Goal: Information Seeking & Learning: Learn about a topic

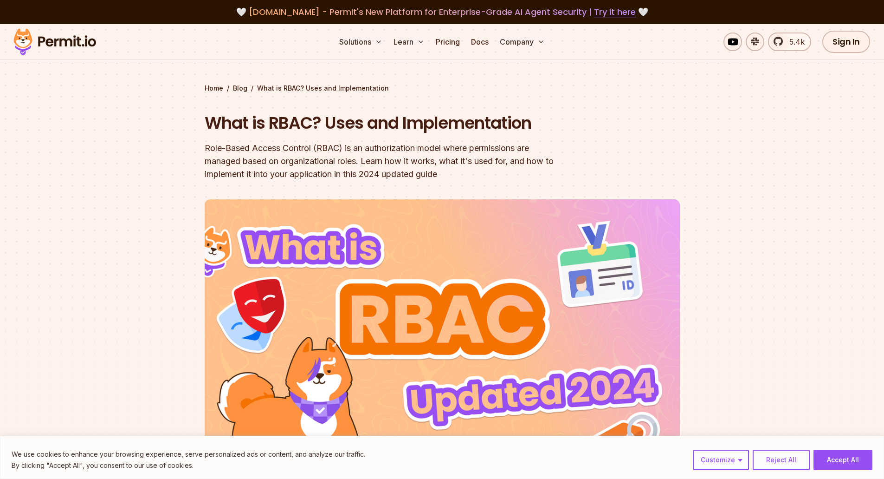
click at [330, 161] on div "Role-Based Access Control (RBAC) is an authorization model where permissions ar…" at bounding box center [383, 161] width 357 height 39
click at [314, 153] on div "Role-Based Access Control (RBAC) is an authorization model where permissions ar…" at bounding box center [383, 161] width 357 height 39
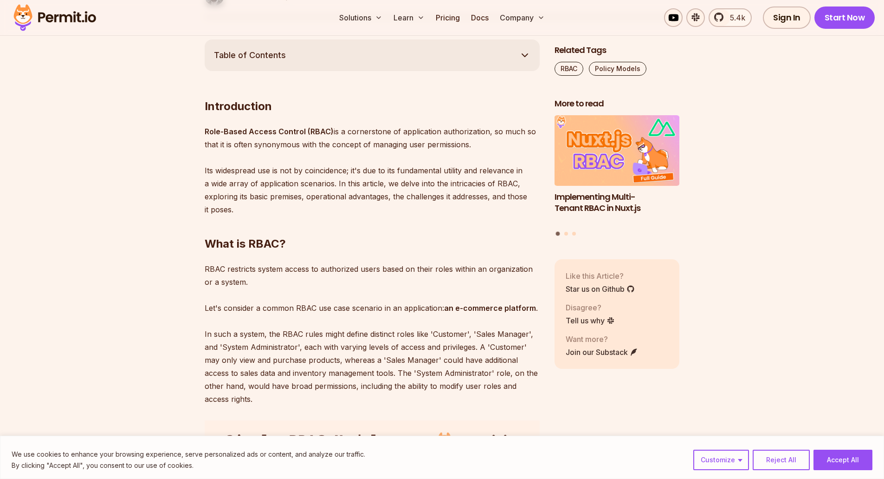
scroll to position [557, 0]
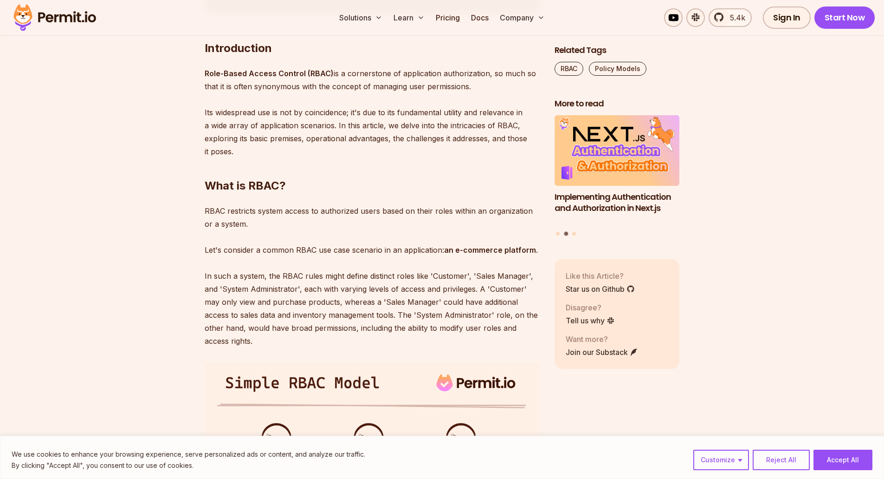
click at [372, 150] on h2 "What is RBAC?" at bounding box center [372, 167] width 335 height 52
click at [374, 156] on h2 "What is RBAC?" at bounding box center [372, 167] width 335 height 52
click at [372, 169] on h2 "What is RBAC?" at bounding box center [372, 167] width 335 height 52
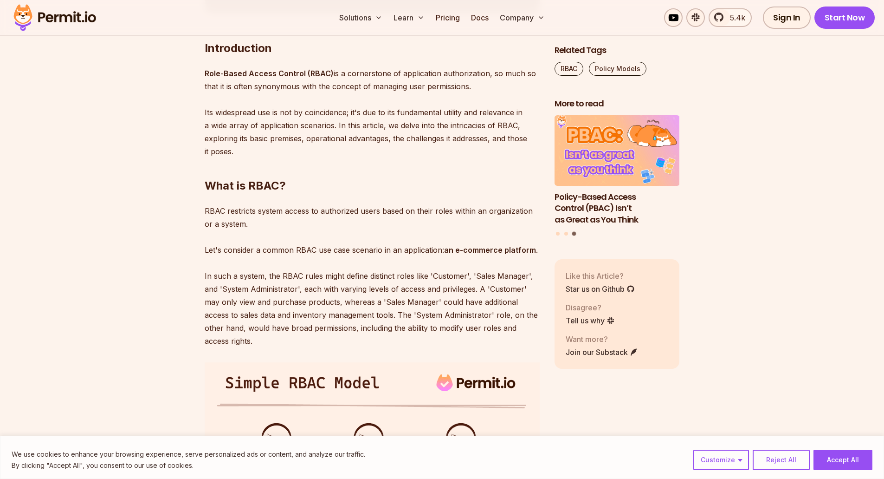
click at [379, 166] on h2 "What is RBAC?" at bounding box center [372, 167] width 335 height 52
click at [379, 165] on h2 "What is RBAC?" at bounding box center [372, 167] width 335 height 52
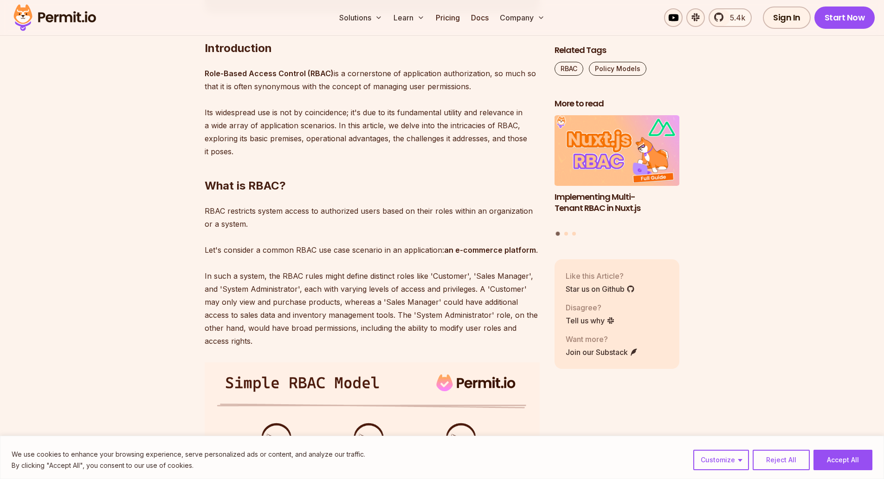
click at [367, 208] on p "RBAC restricts system access to authorized users based on their roles within an…" at bounding box center [372, 275] width 335 height 143
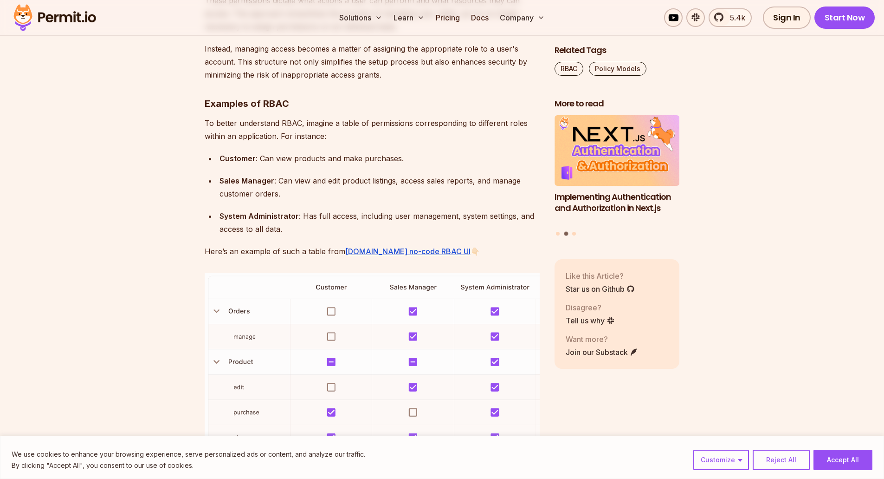
scroll to position [1300, 0]
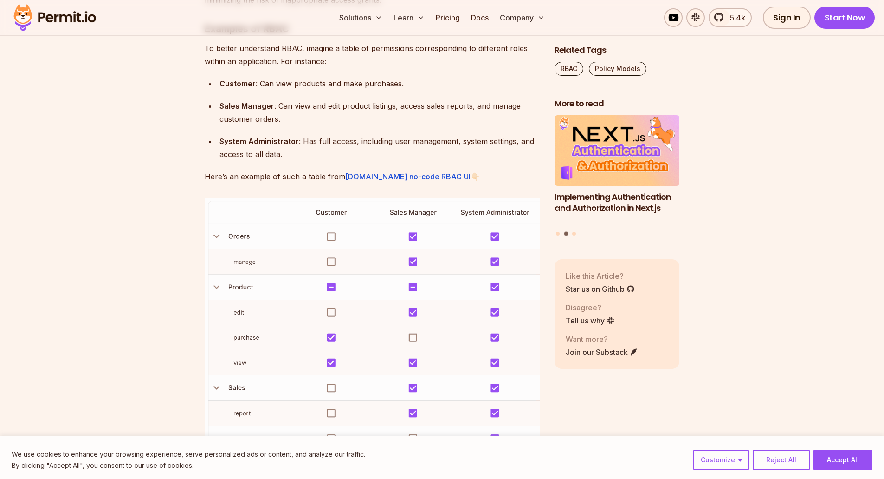
click at [288, 142] on strong "System Administrator" at bounding box center [259, 140] width 79 height 9
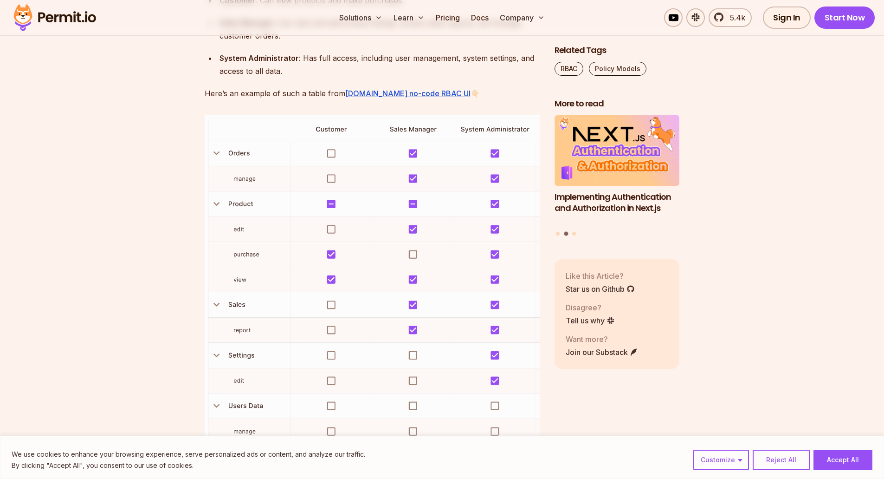
scroll to position [1393, 0]
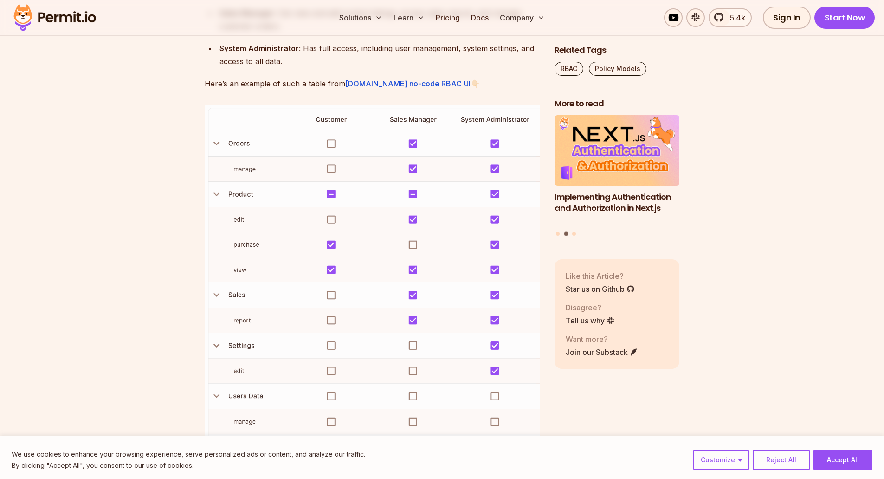
click at [296, 80] on p "Here’s an example of such a table from Permit.io no-code RBAC UI 👇🏻" at bounding box center [372, 83] width 335 height 13
click at [292, 83] on p "Here’s an example of such a table from Permit.io no-code RBAC UI 👇🏻" at bounding box center [372, 83] width 335 height 13
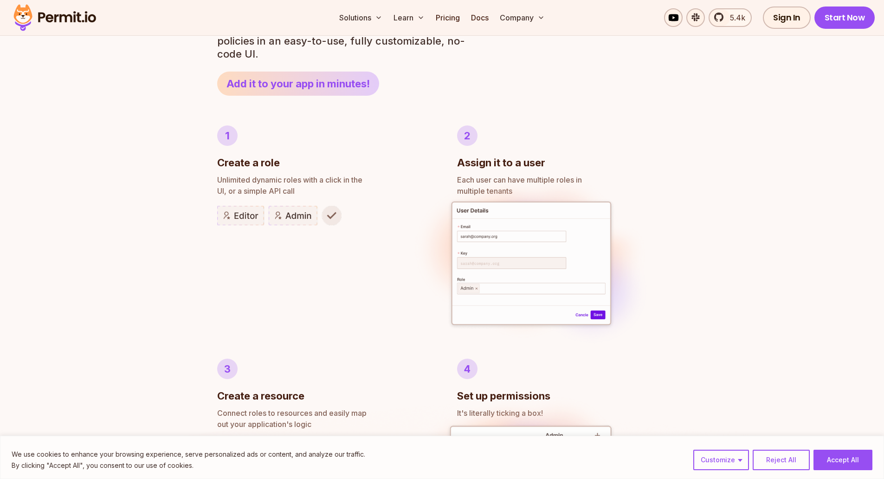
scroll to position [557, 0]
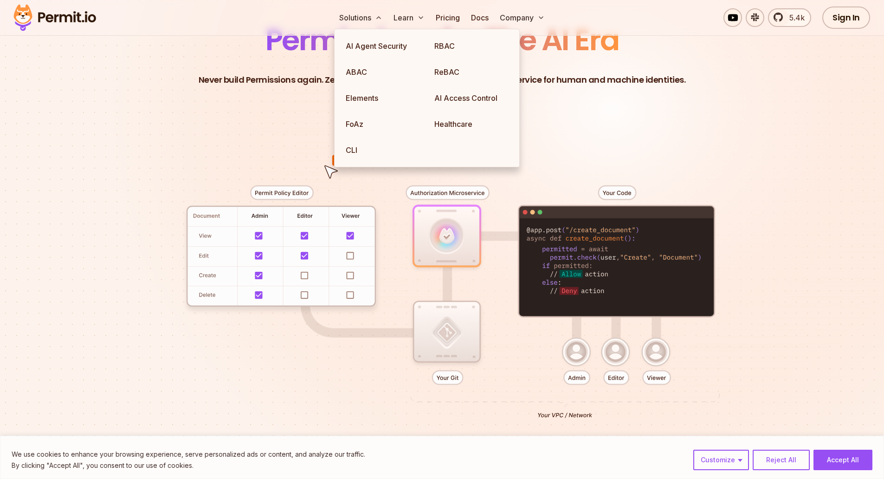
scroll to position [93, 0]
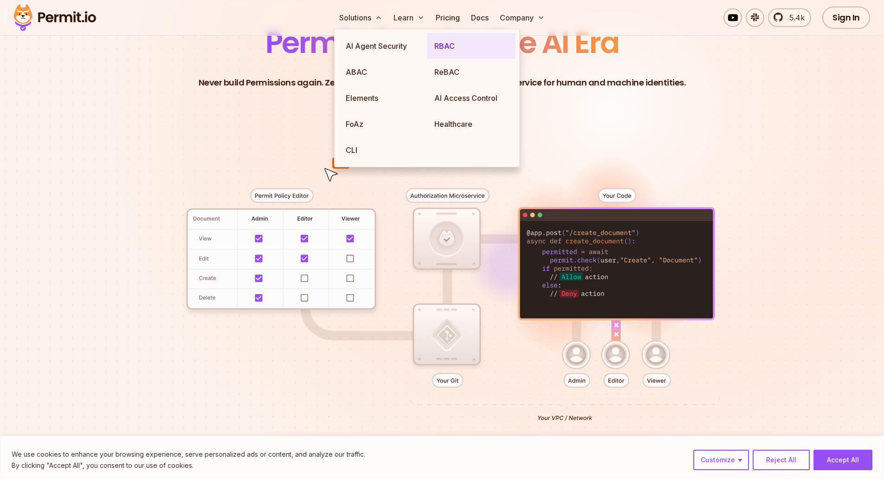
click at [447, 43] on link "RBAC" at bounding box center [471, 46] width 89 height 26
